Goal: Browse casually: Explore the website without a specific task or goal

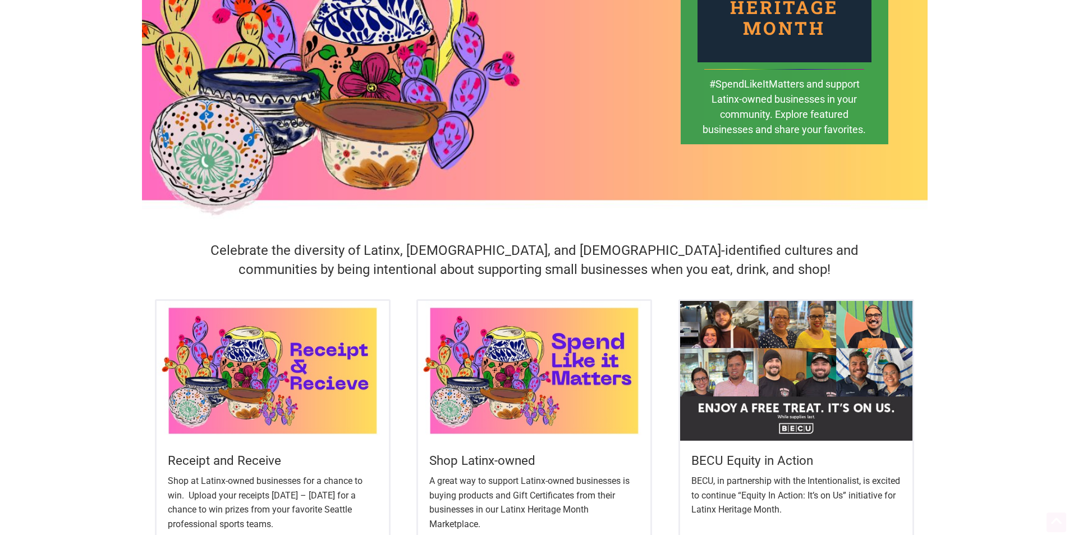
scroll to position [224, 0]
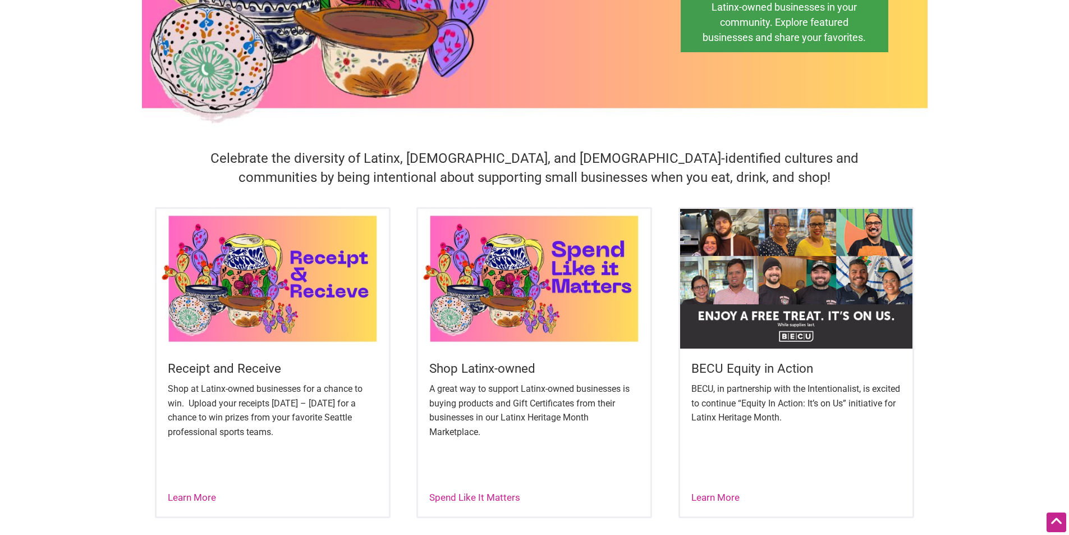
click at [528, 303] on img at bounding box center [534, 278] width 232 height 139
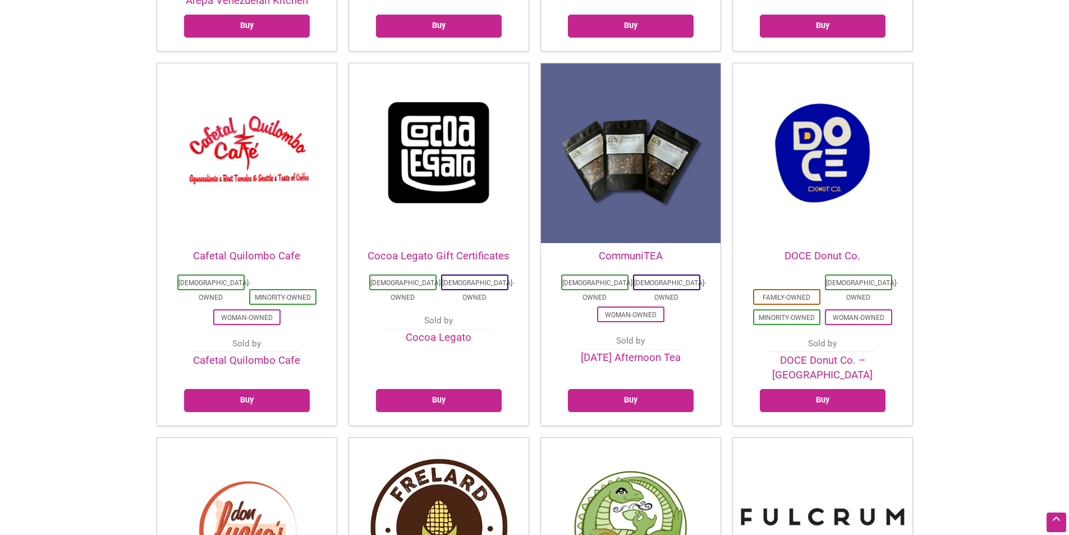
scroll to position [673, 0]
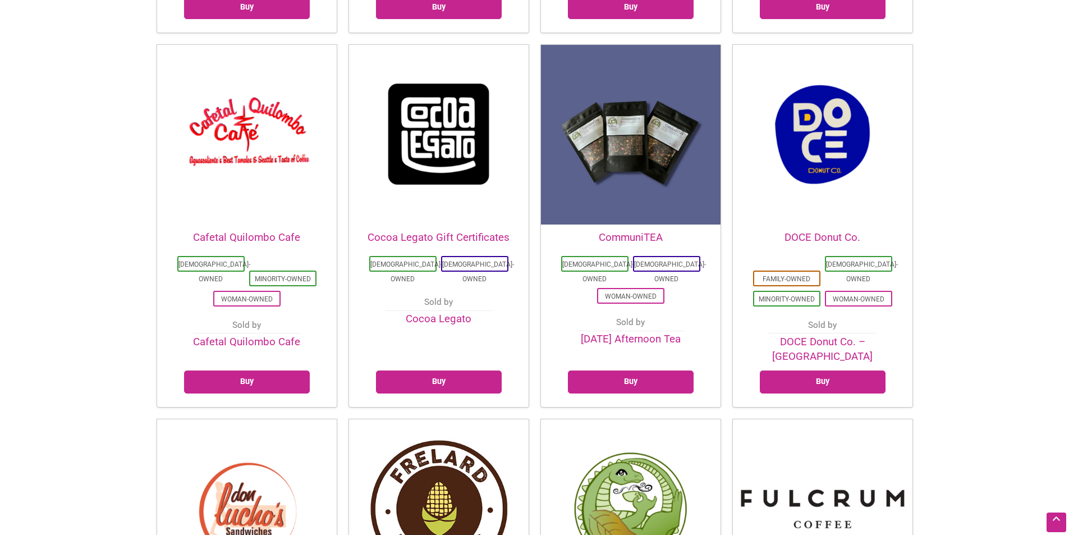
click at [635, 155] on img at bounding box center [630, 134] width 179 height 179
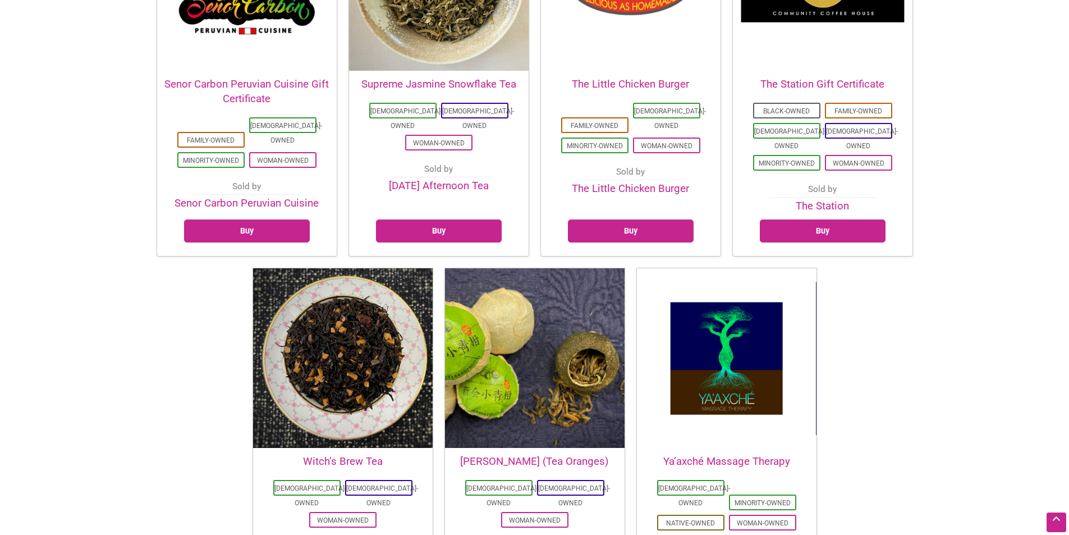
scroll to position [2749, 0]
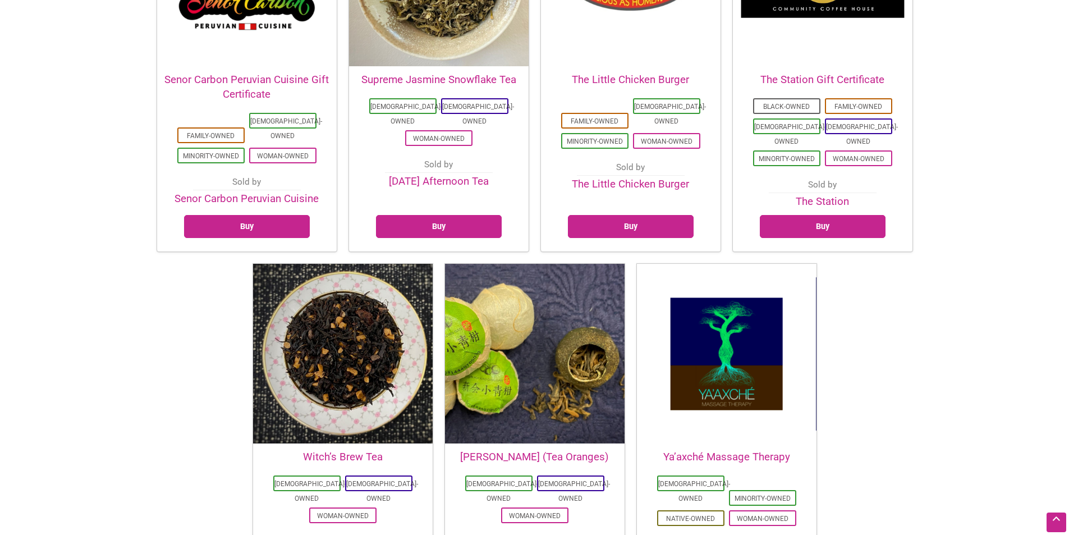
click at [537, 264] on img at bounding box center [534, 353] width 179 height 179
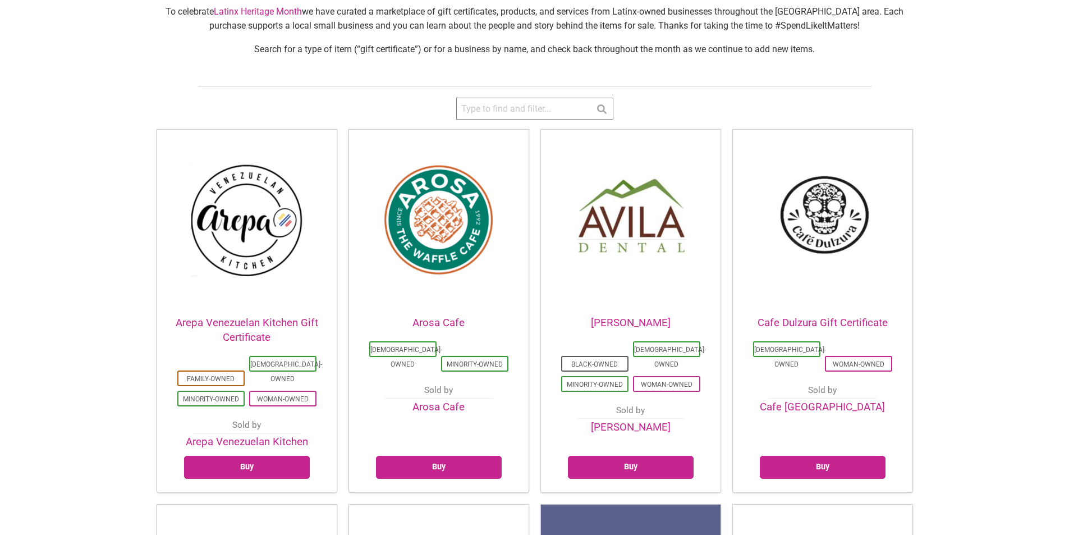
scroll to position [280, 0]
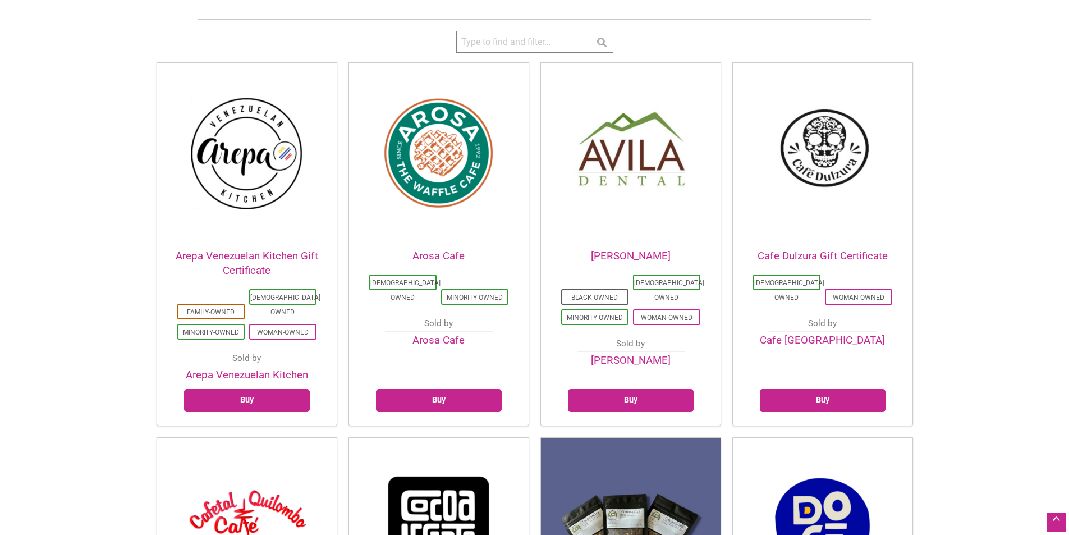
click at [451, 334] on link "Arosa Cafe" at bounding box center [438, 340] width 52 height 12
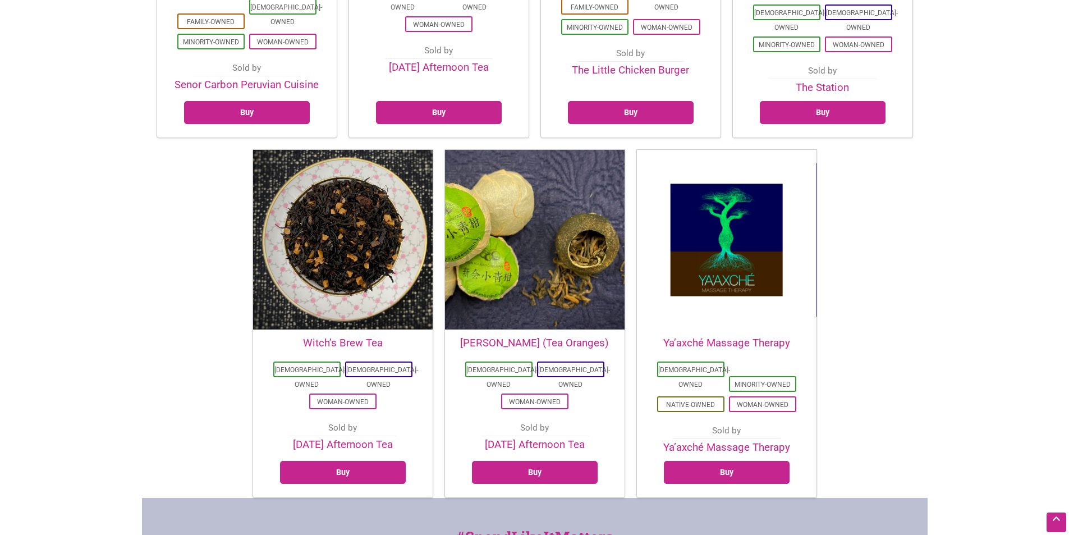
scroll to position [2915, 0]
